Goal: Task Accomplishment & Management: Use online tool/utility

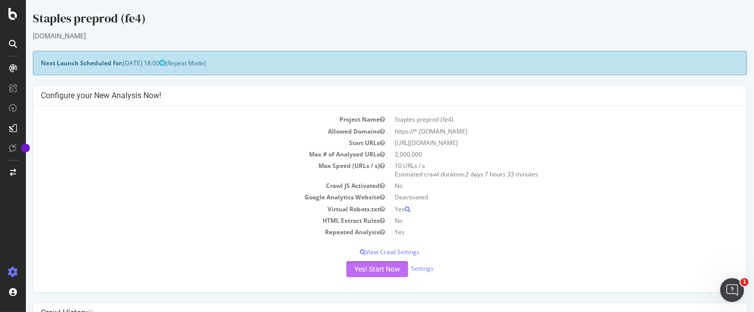
click at [373, 270] on button "Yes! Start Now" at bounding box center [378, 269] width 62 height 16
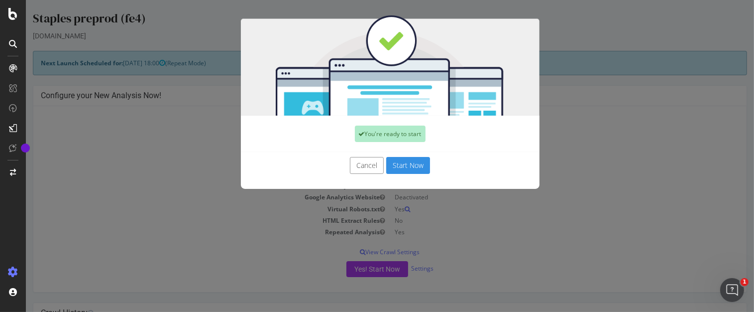
click at [410, 168] on button "Start Now" at bounding box center [408, 165] width 44 height 17
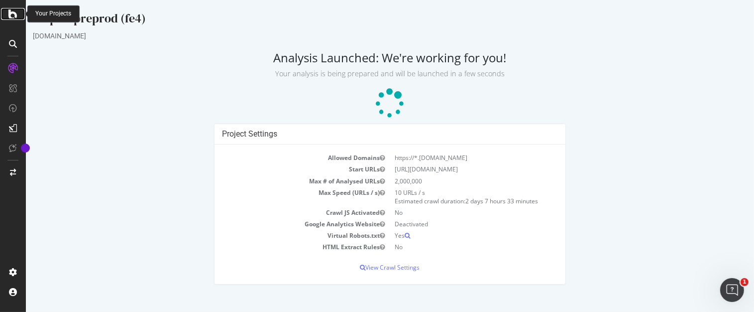
click at [15, 14] on icon at bounding box center [12, 14] width 9 height 12
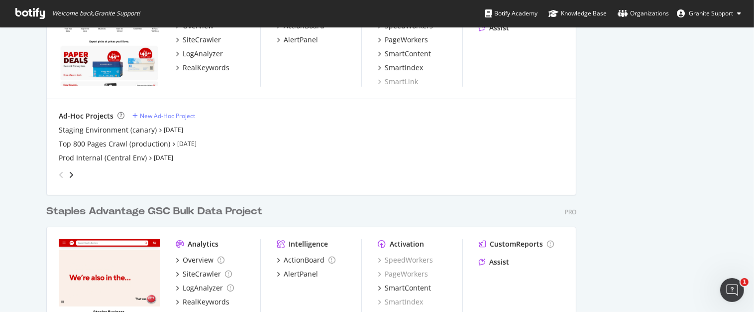
scroll to position [512, 0]
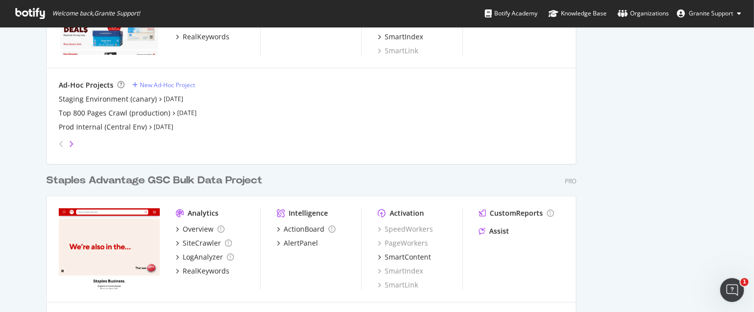
click at [69, 144] on icon "angle-right" at bounding box center [71, 144] width 5 height 8
click at [120, 102] on div "Staples preprod (fe4)" at bounding box center [94, 99] width 70 height 10
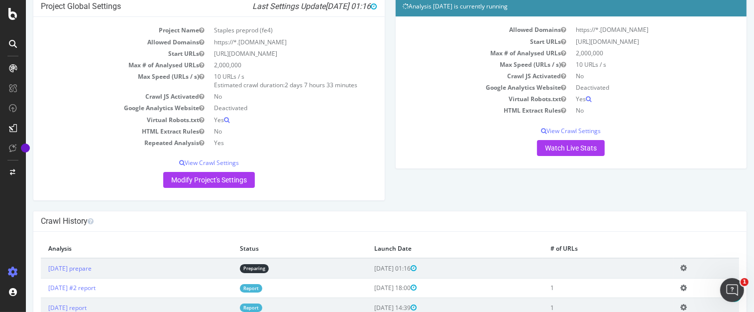
scroll to position [137, 0]
